Goal: Transaction & Acquisition: Obtain resource

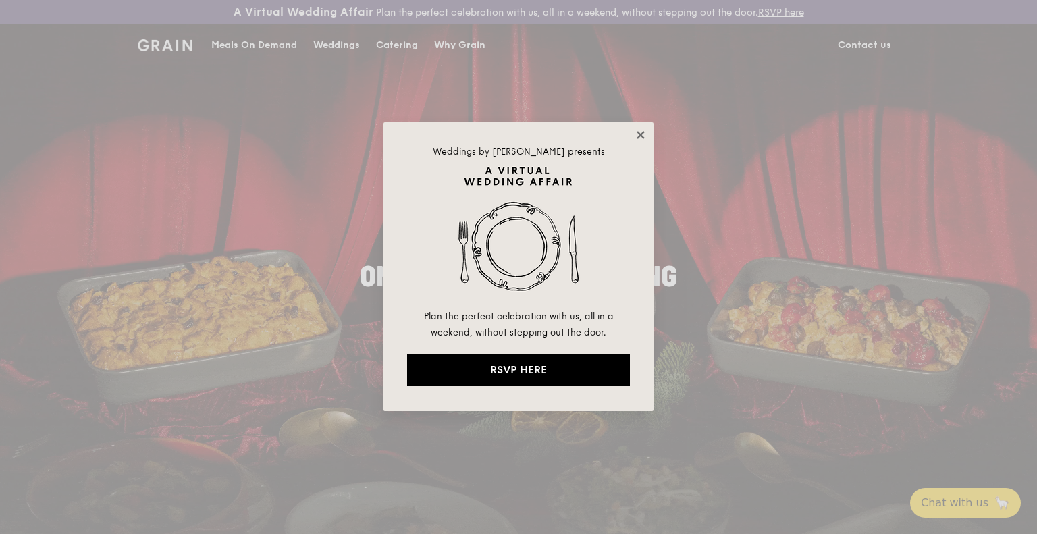
click at [636, 136] on icon at bounding box center [641, 135] width 12 height 12
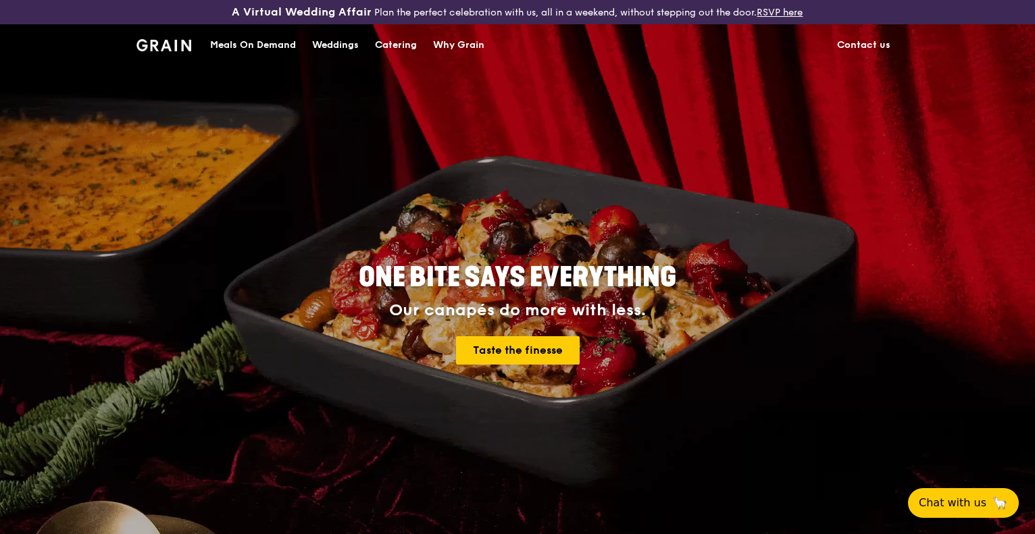
click at [403, 43] on div "Catering" at bounding box center [396, 45] width 42 height 41
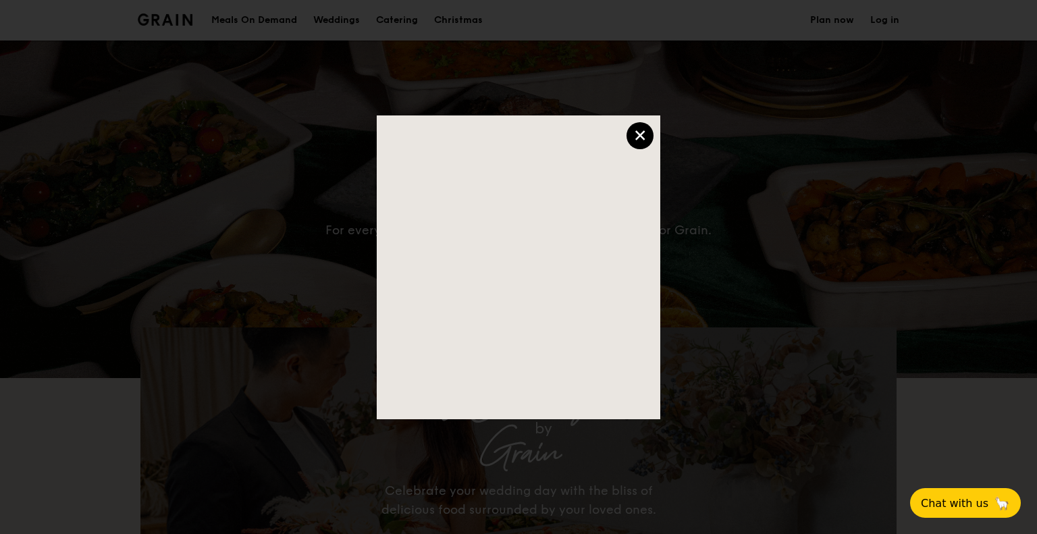
select select
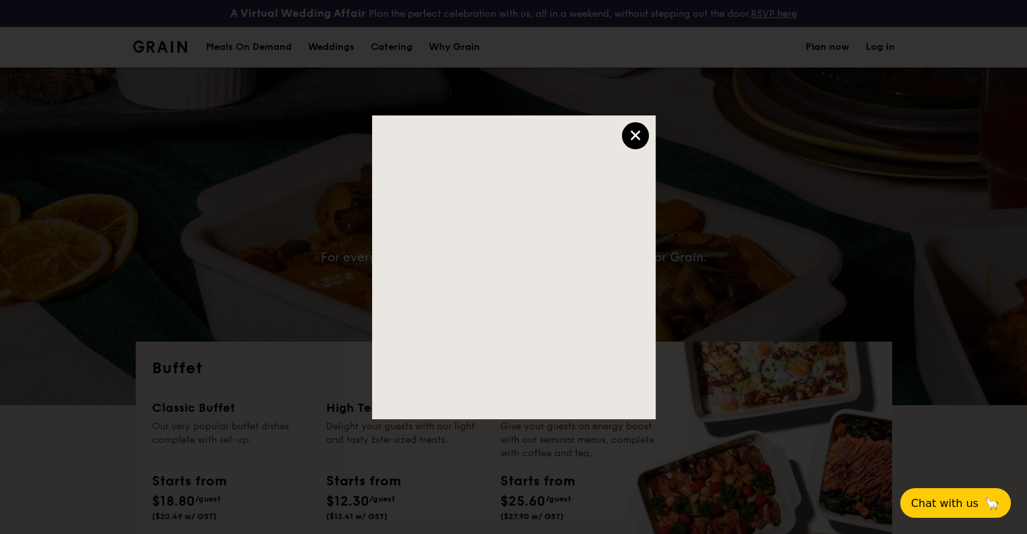
click at [627, 132] on div "×" at bounding box center [635, 135] width 27 height 27
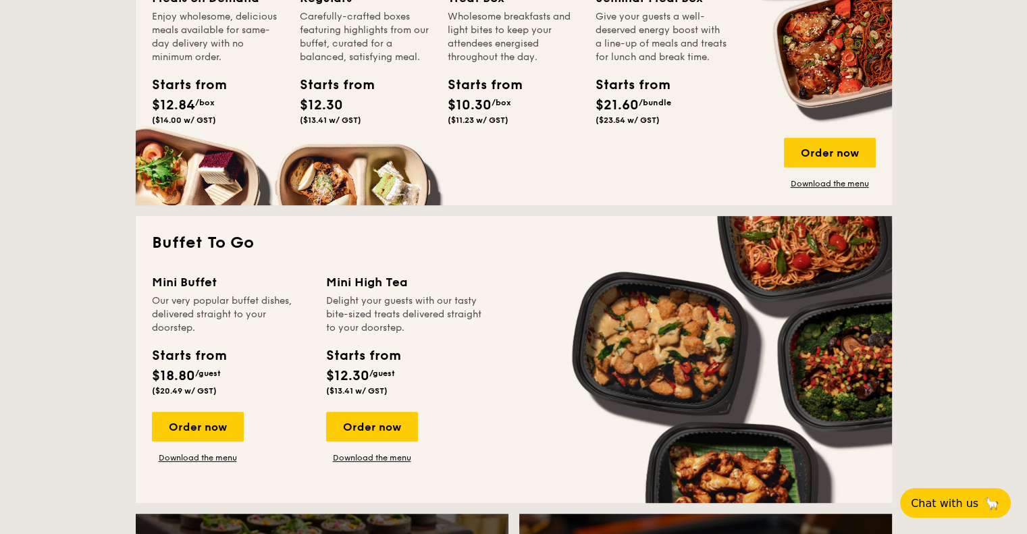
scroll to position [811, 0]
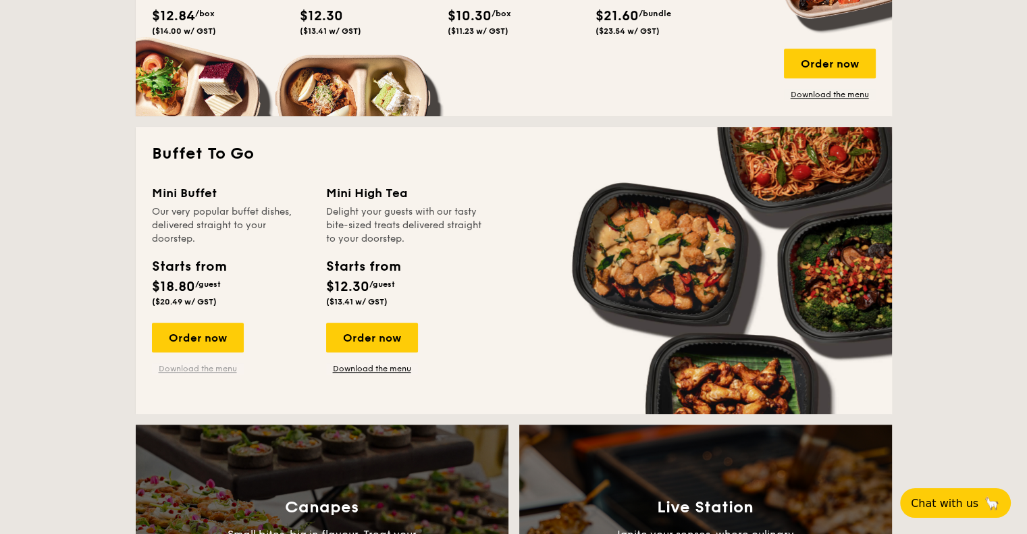
click at [206, 365] on link "Download the menu" at bounding box center [198, 368] width 92 height 11
